Goal: Information Seeking & Learning: Learn about a topic

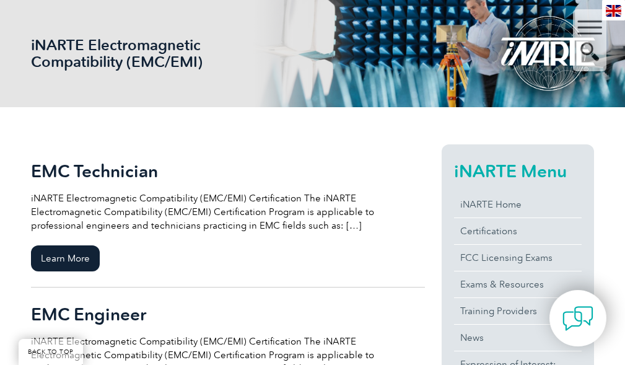
scroll to position [186, 0]
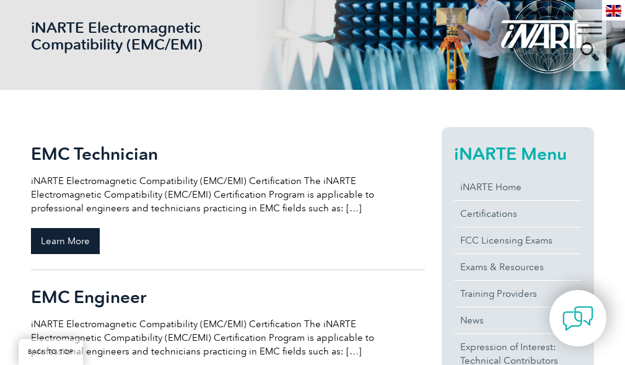
click at [80, 237] on span "Learn More" at bounding box center [65, 241] width 69 height 26
click at [82, 239] on span "Learn More" at bounding box center [65, 241] width 69 height 26
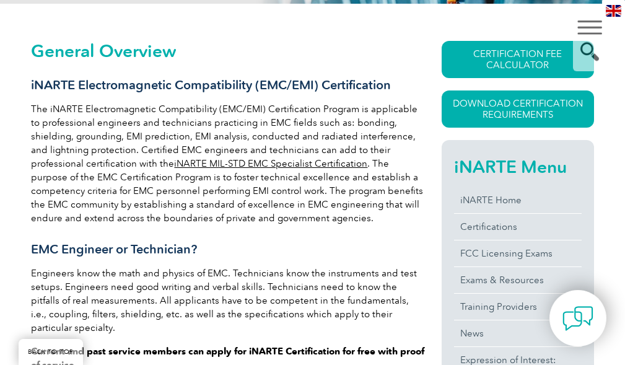
scroll to position [281, 0]
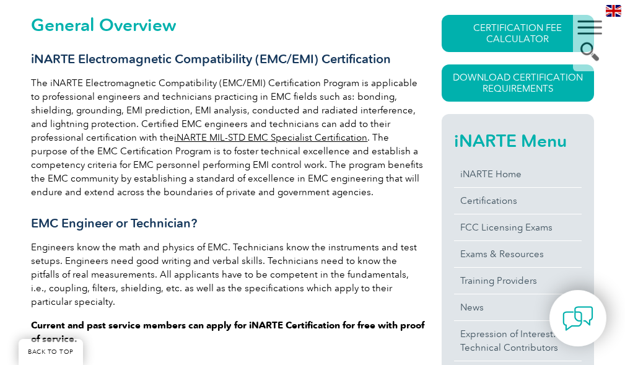
click at [236, 136] on link "iNARTE MIL-STD EMC Specialist Certification" at bounding box center [270, 137] width 193 height 11
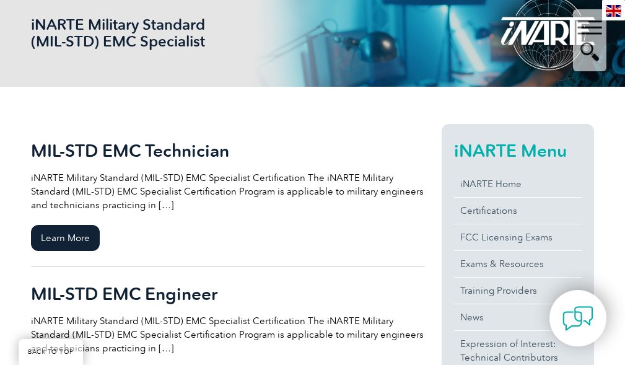
scroll to position [186, 0]
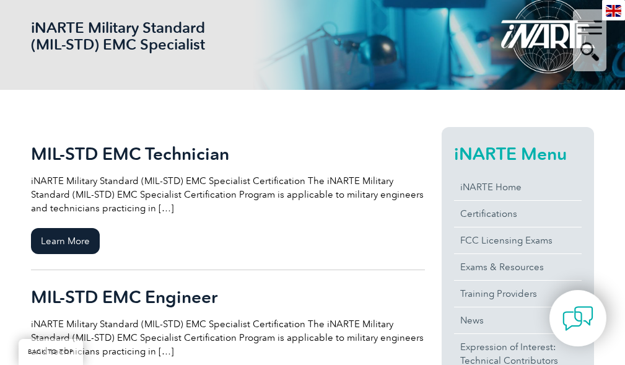
drag, startPoint x: 162, startPoint y: 38, endPoint x: 163, endPoint y: 46, distance: 8.1
click at [163, 39] on h1 "iNARTE Military Standard (MIL-STD) EMC Specialist" at bounding box center [124, 35] width 186 height 33
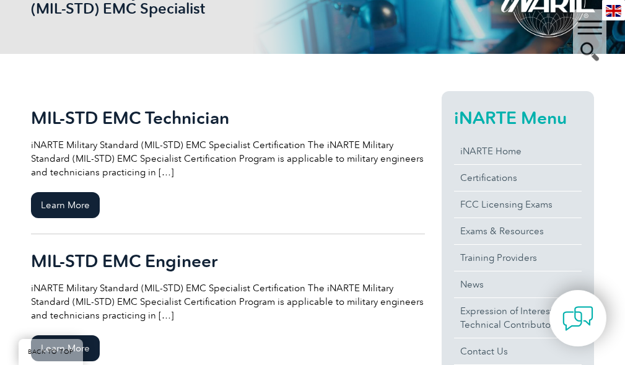
scroll to position [248, 0]
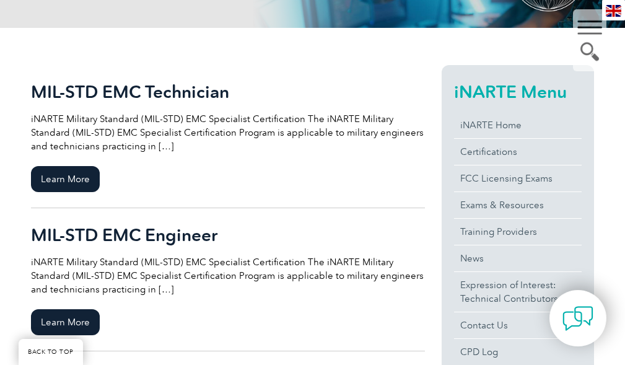
click at [102, 93] on h2 "MIL-STD EMC Technician" at bounding box center [228, 92] width 394 height 20
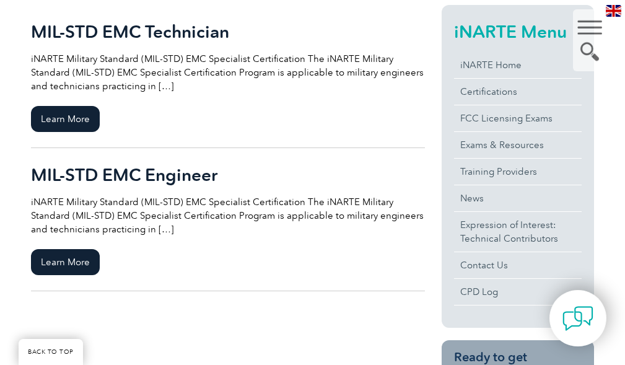
scroll to position [310, 0]
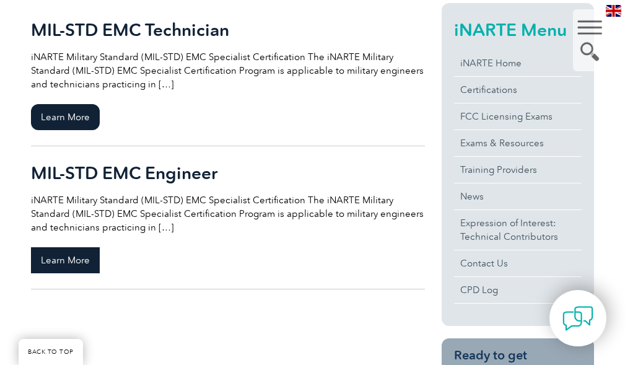
click at [85, 254] on span "Learn More" at bounding box center [65, 260] width 69 height 26
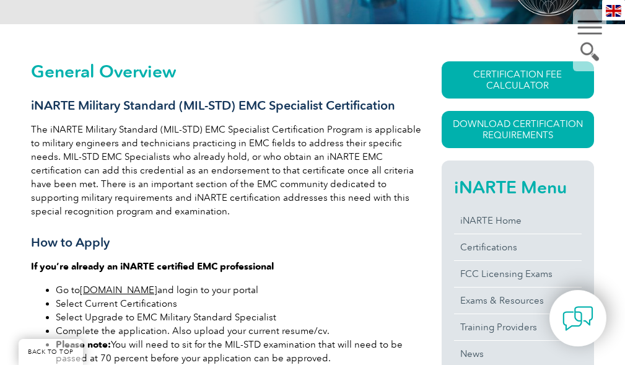
scroll to position [254, 0]
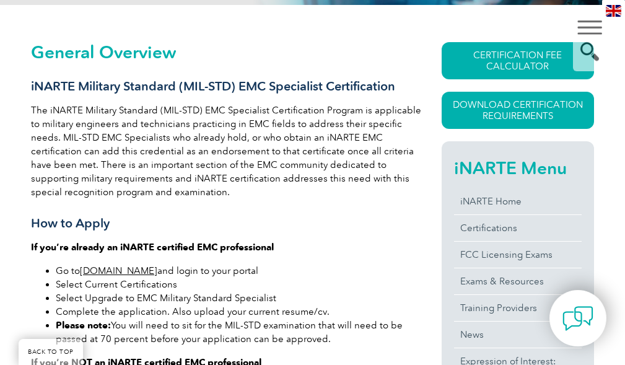
click at [207, 225] on h3 "How to Apply" at bounding box center [228, 222] width 394 height 15
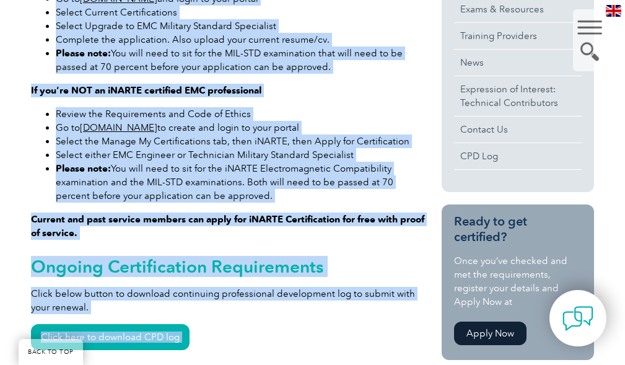
scroll to position [571, 0]
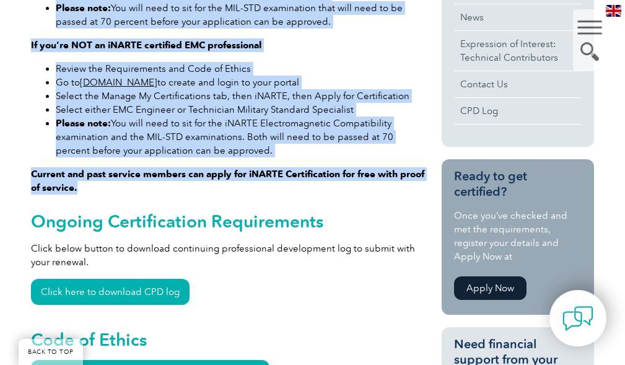
drag, startPoint x: 30, startPoint y: 118, endPoint x: 316, endPoint y: 186, distance: 294.6
